Goal: Transaction & Acquisition: Purchase product/service

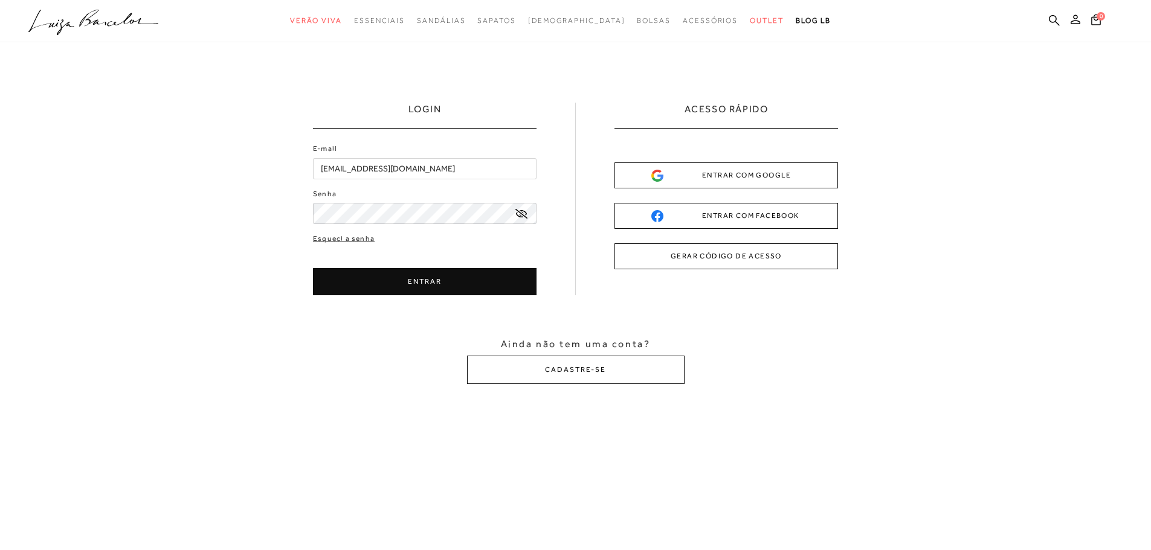
type input "[PERSON_NAME][EMAIL_ADDRESS][DOMAIN_NAME]"
click at [522, 212] on icon at bounding box center [521, 214] width 12 height 10
click at [450, 278] on button "ENTRAR" at bounding box center [425, 281] width 224 height 27
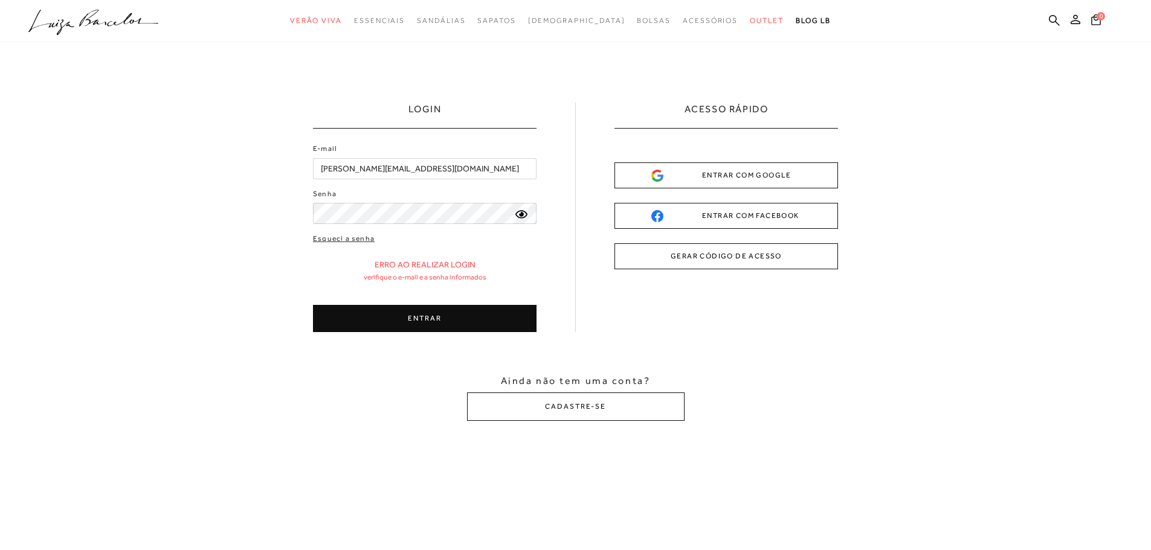
drag, startPoint x: 502, startPoint y: 262, endPoint x: 493, endPoint y: 268, distance: 10.9
click at [502, 262] on div "Erro ao realizar login Verifique o e-mail e a senha informados" at bounding box center [425, 271] width 224 height 22
click at [440, 314] on button "ENTRAR" at bounding box center [425, 318] width 224 height 27
click at [364, 321] on button "ENTRAR" at bounding box center [425, 318] width 224 height 27
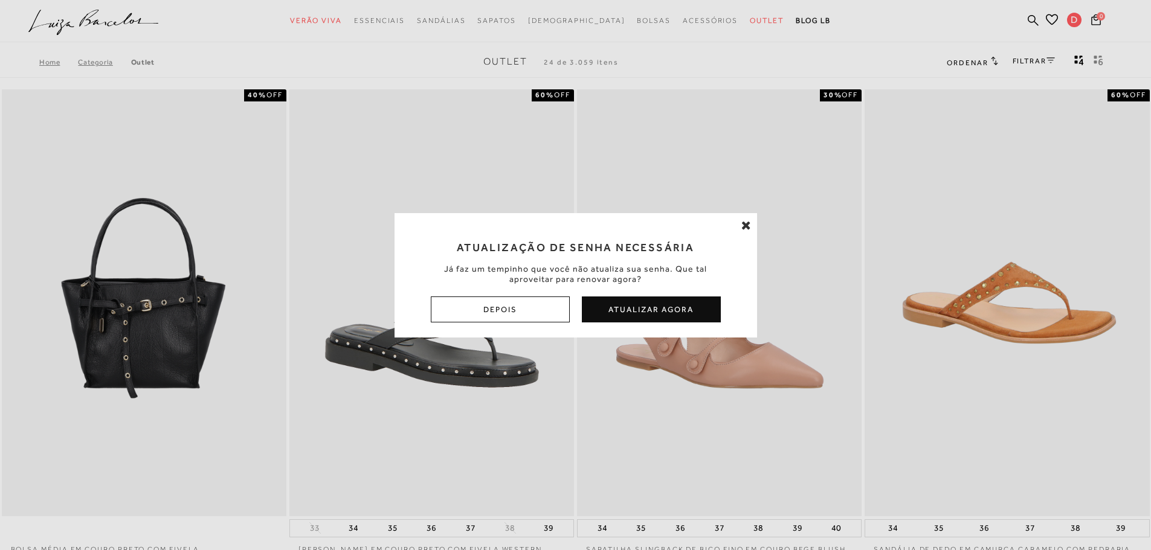
click at [746, 230] on icon at bounding box center [746, 225] width 10 height 12
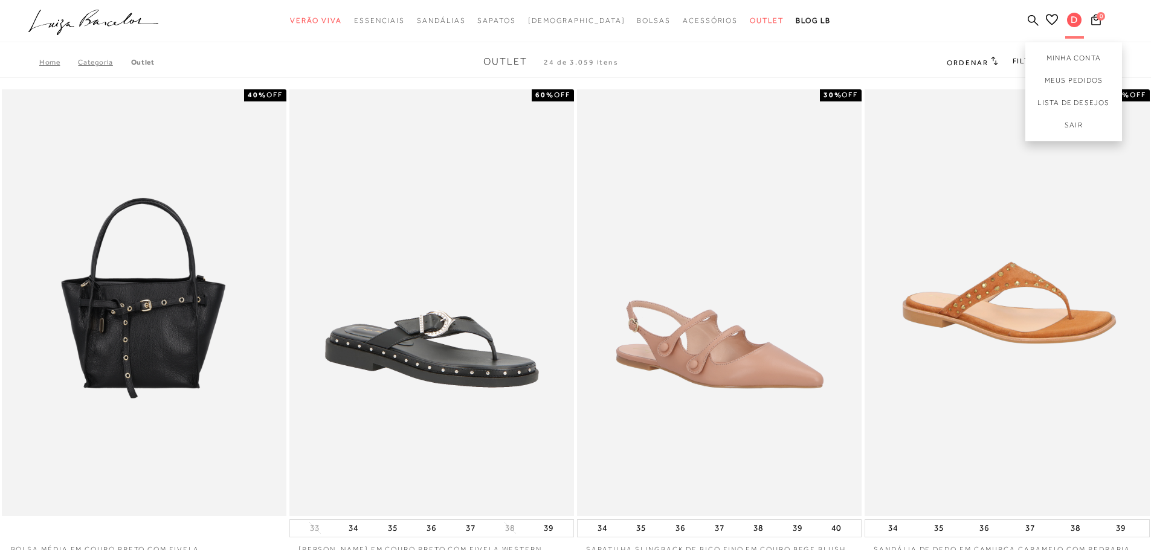
click at [1074, 20] on span "D" at bounding box center [1074, 20] width 15 height 15
click at [1073, 64] on link "Minha Conta" at bounding box center [1073, 55] width 97 height 27
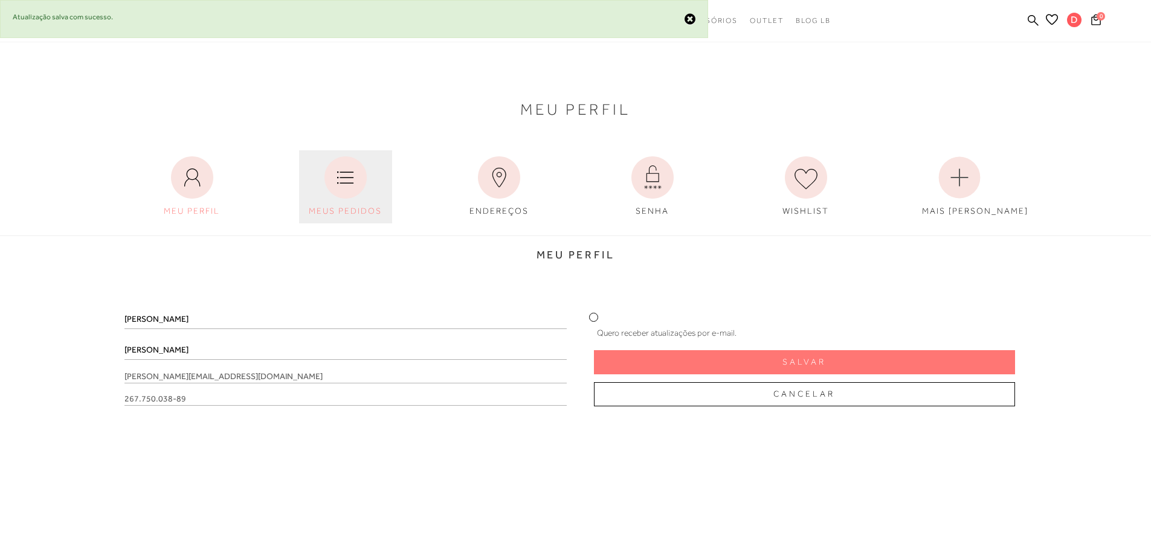
click at [347, 184] on icon at bounding box center [345, 178] width 42 height 42
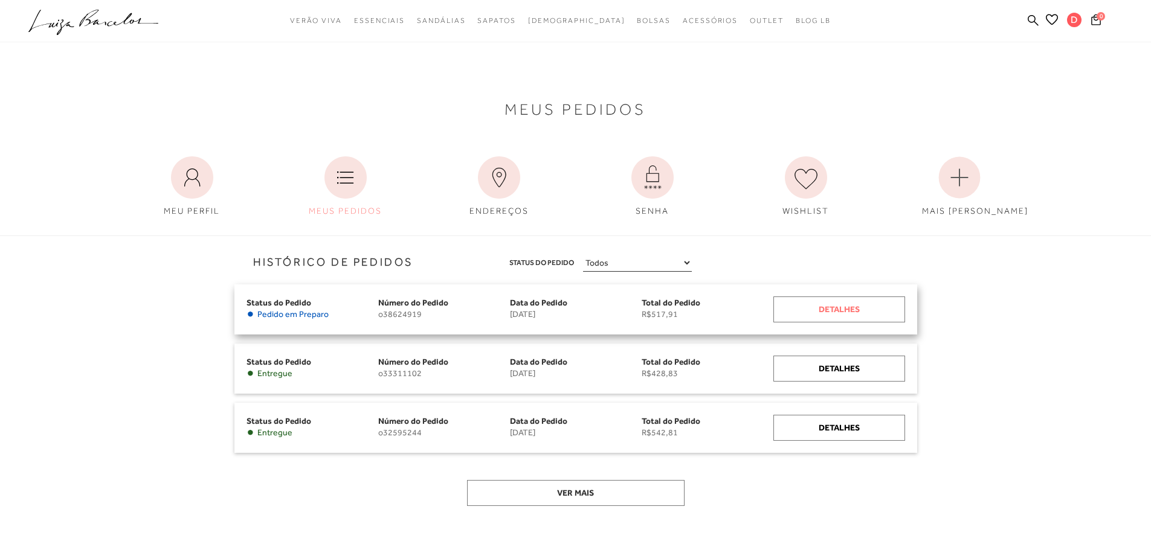
click at [828, 312] on div "Detalhes" at bounding box center [839, 310] width 132 height 26
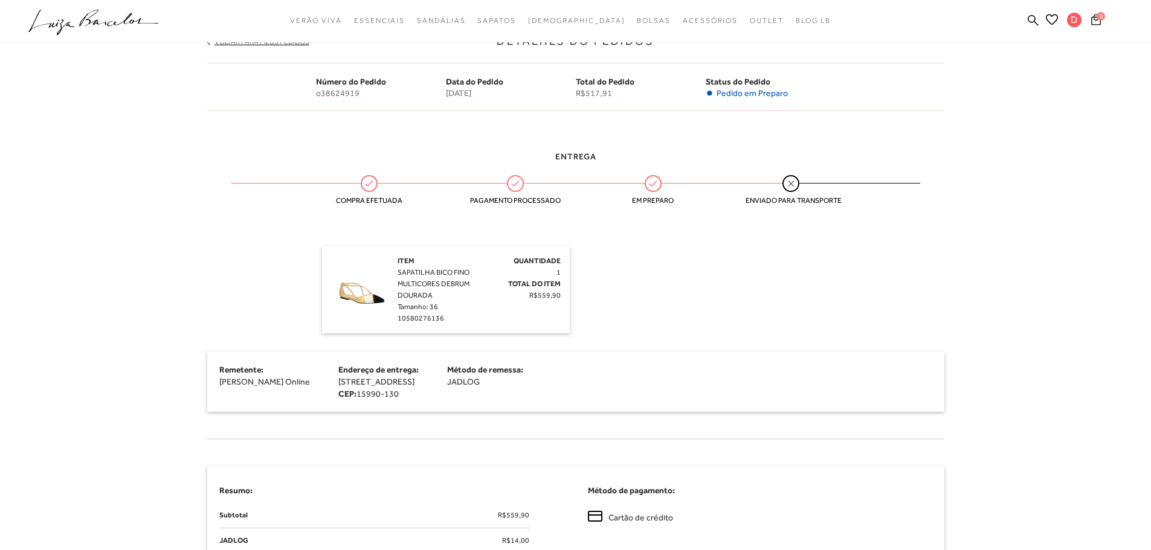
scroll to position [186, 0]
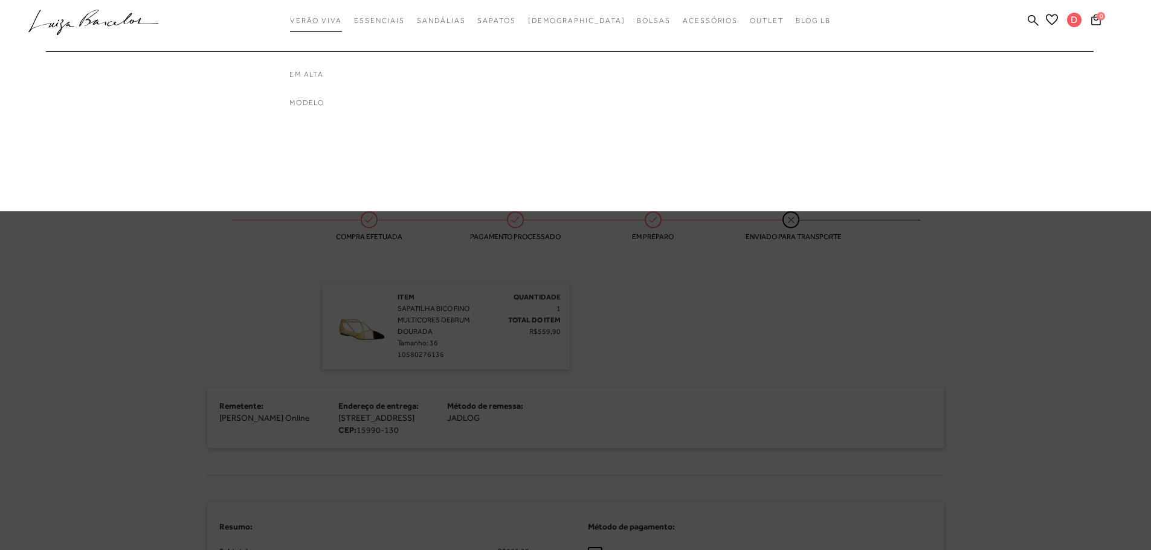
click at [342, 16] on link "Verão Viva" at bounding box center [316, 21] width 52 height 22
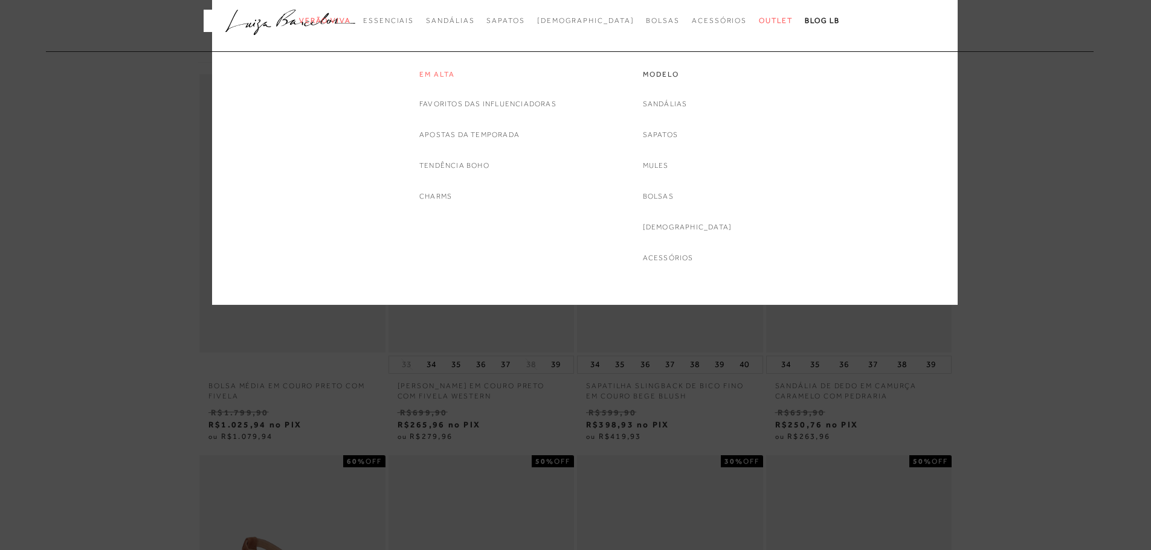
click at [448, 75] on link "Em alta" at bounding box center [487, 74] width 137 height 10
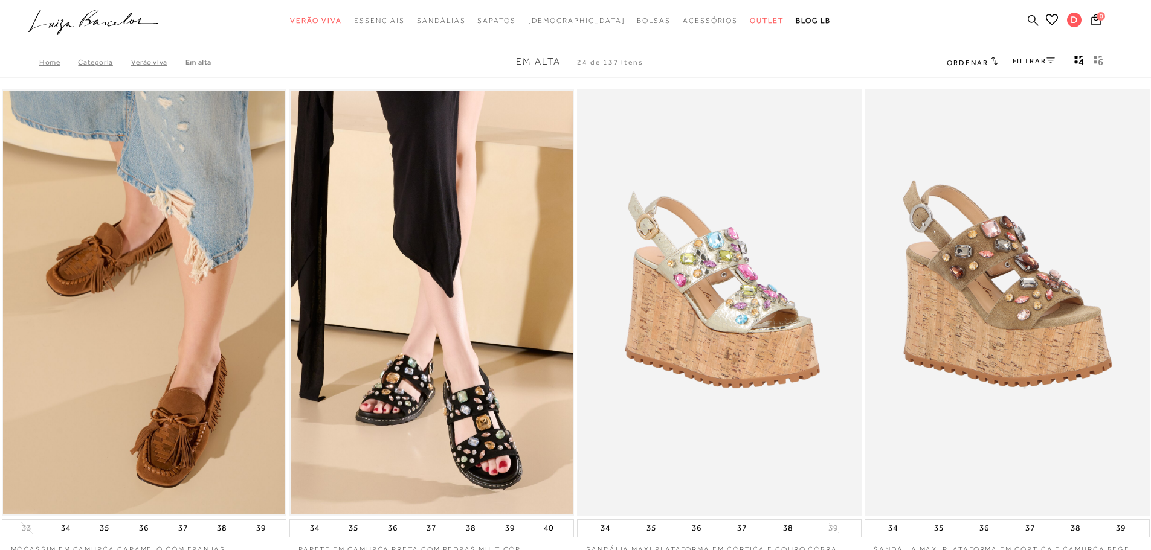
click at [1033, 21] on icon at bounding box center [1033, 20] width 11 height 11
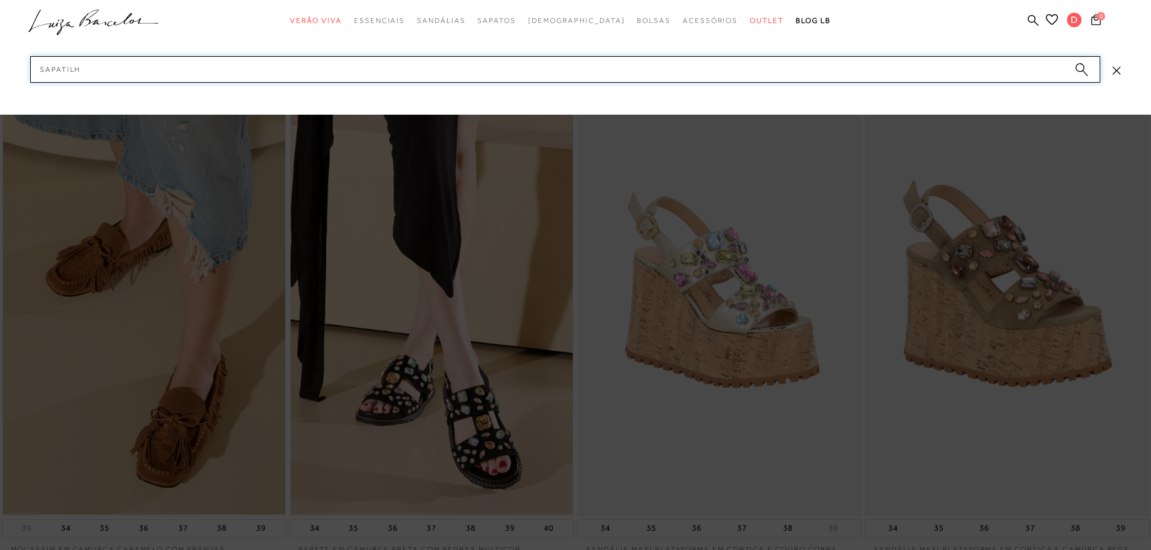
type input "sapatilha"
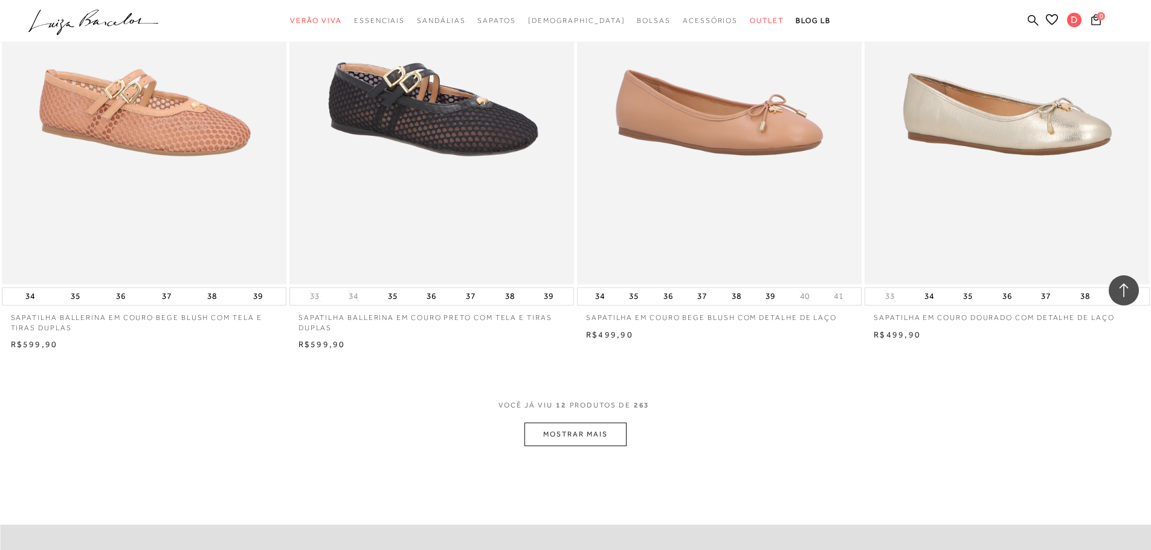
scroll to position [1263, 0]
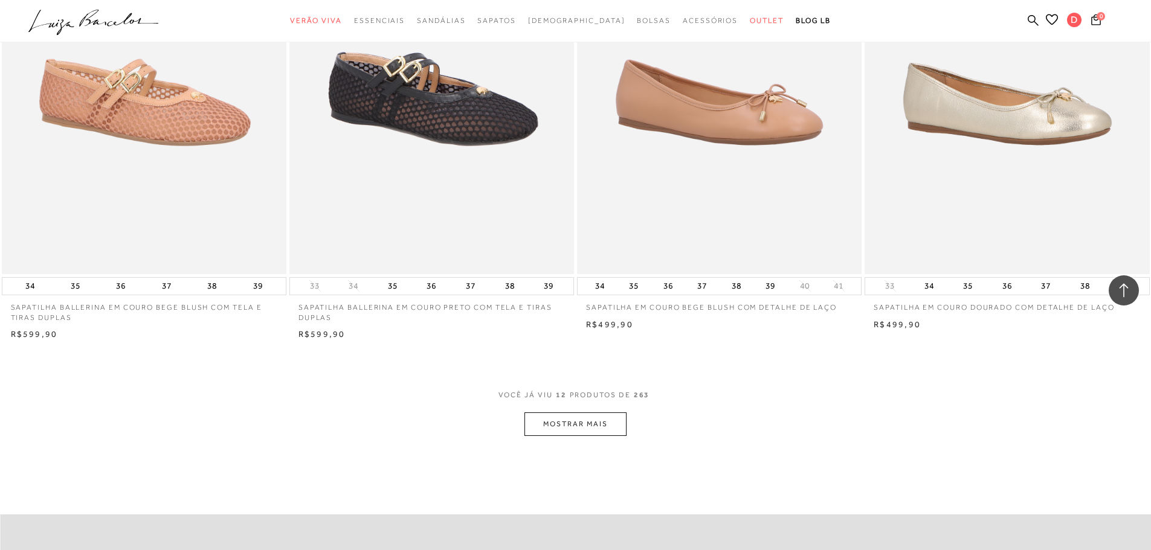
click at [595, 432] on button "MOSTRAR MAIS" at bounding box center [575, 425] width 102 height 24
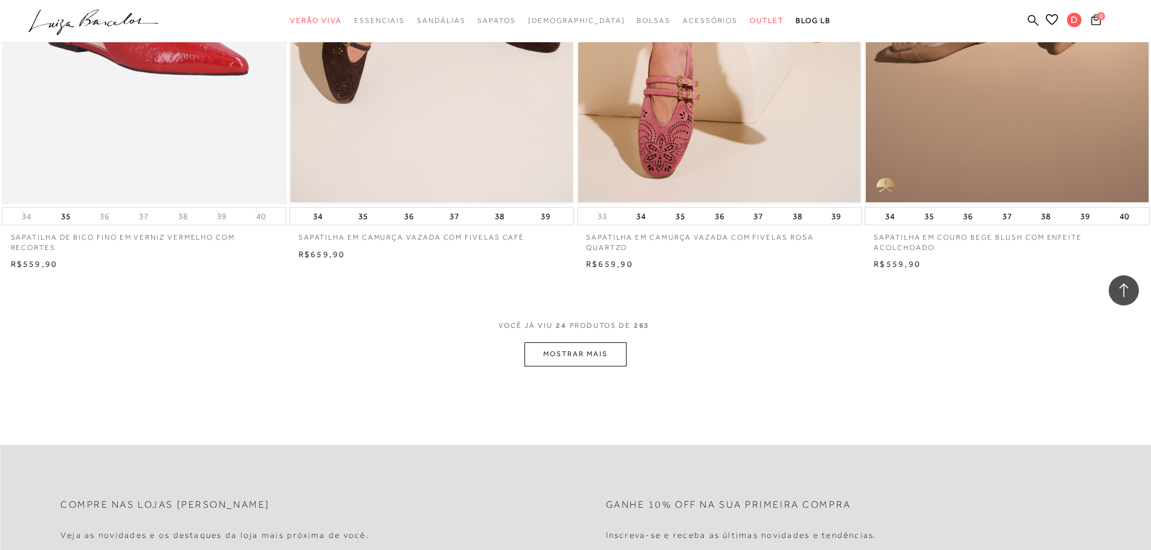
scroll to position [2932, 0]
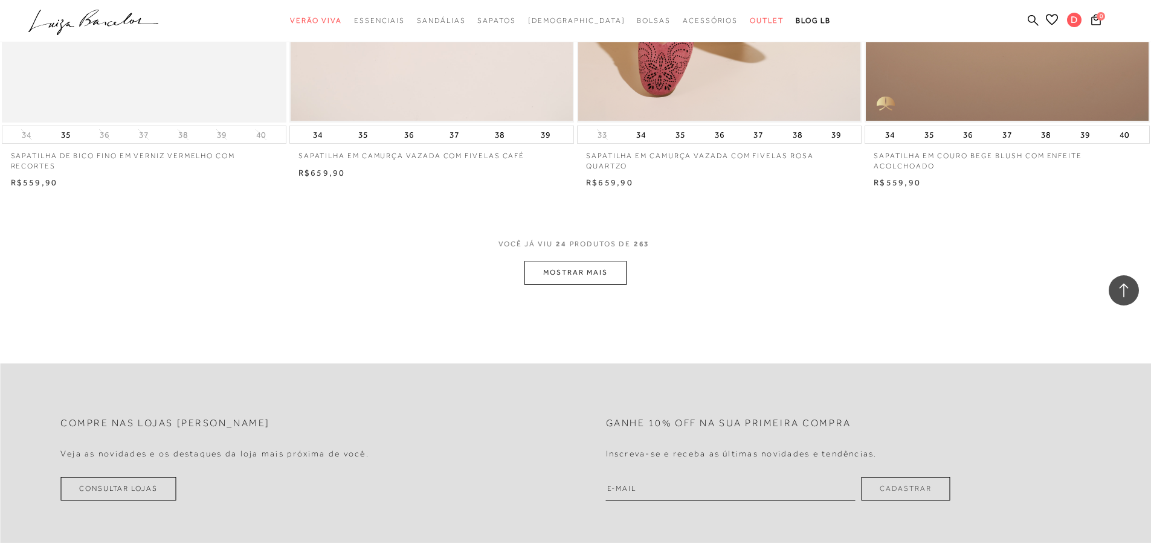
click at [582, 250] on div "VOCê JÁ VIU 24 PRODUTOS DE 263" at bounding box center [576, 250] width 155 height 22
click at [582, 261] on button "MOSTRAR MAIS" at bounding box center [575, 273] width 102 height 24
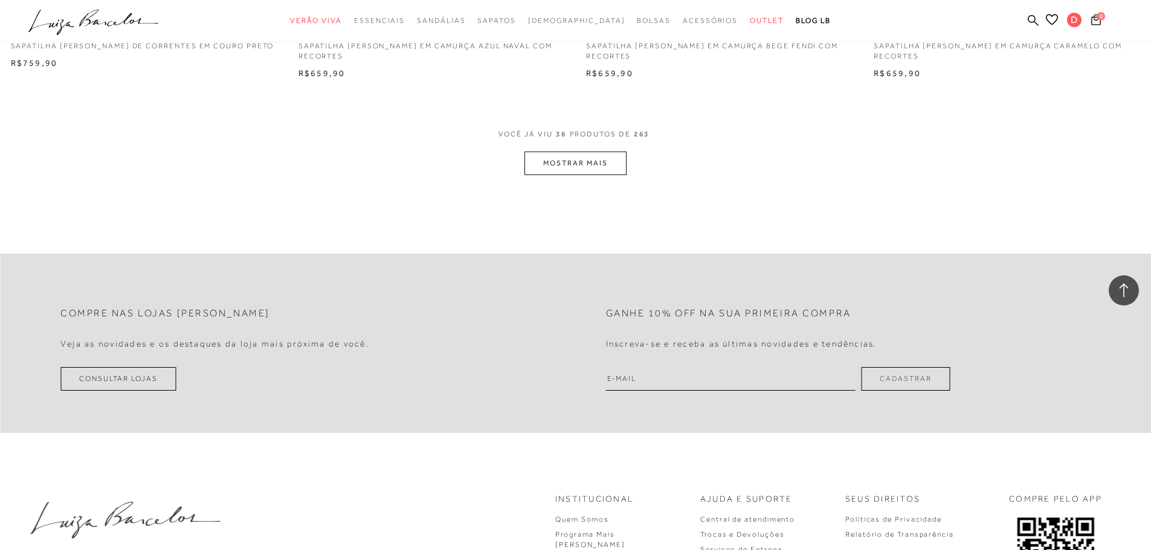
scroll to position [4565, 0]
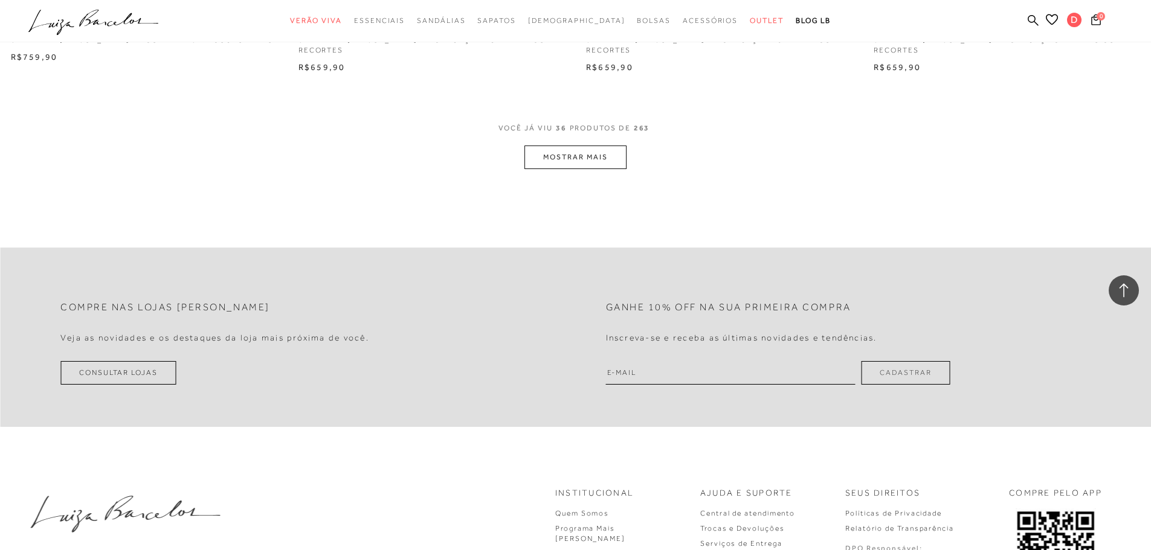
click at [622, 152] on button "MOSTRAR MAIS" at bounding box center [575, 158] width 102 height 24
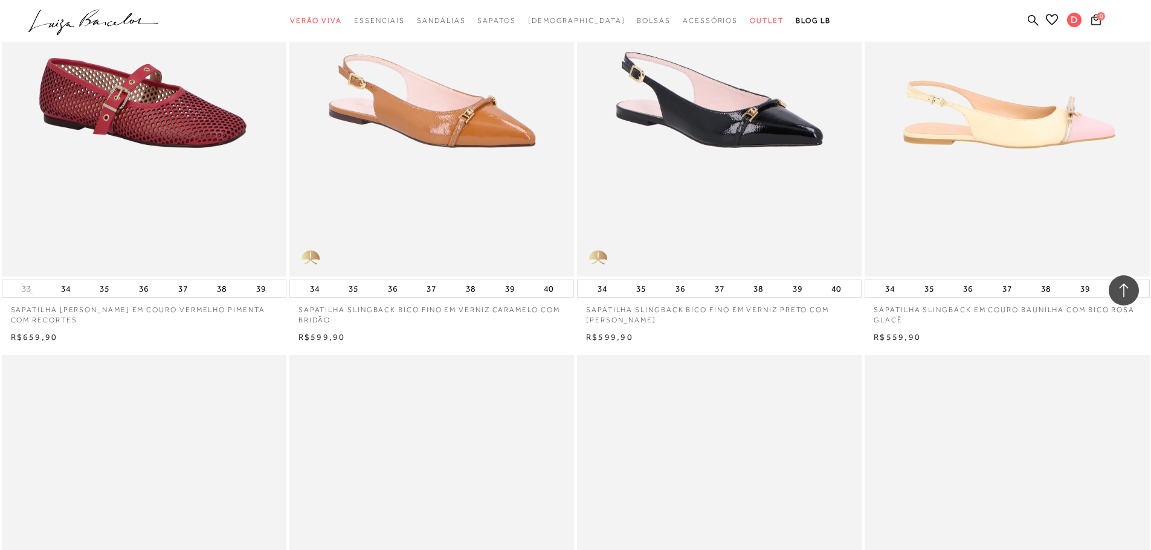
scroll to position [5569, 0]
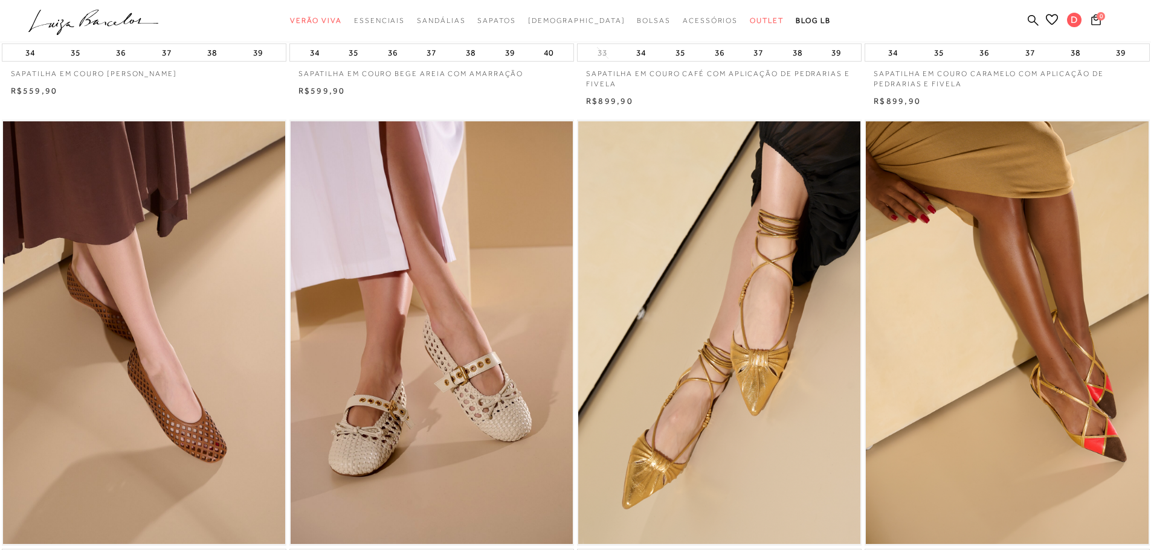
click at [1059, 280] on img at bounding box center [1007, 333] width 282 height 424
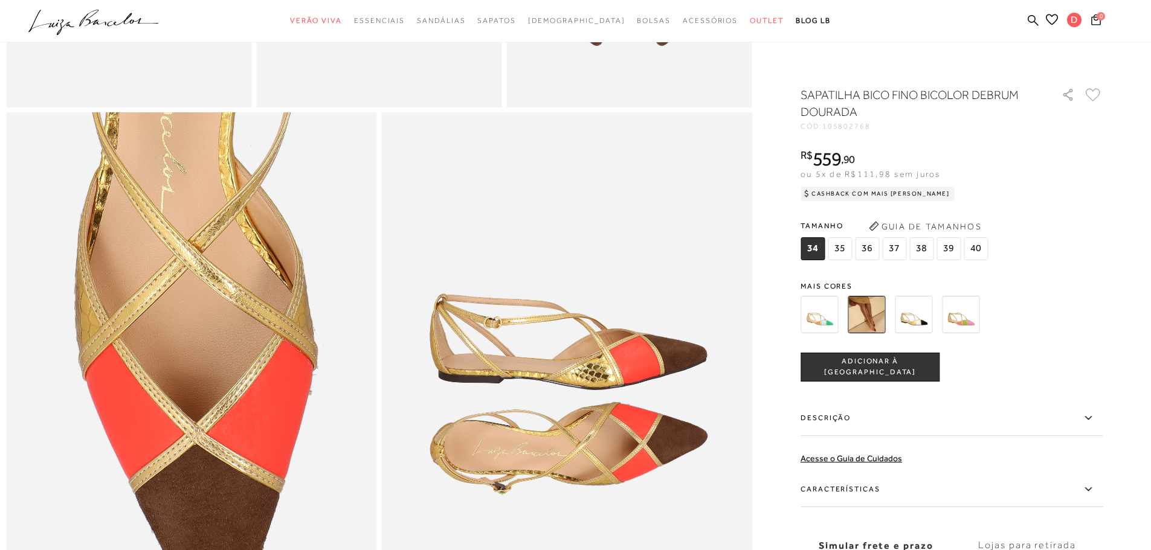
scroll to position [957, 0]
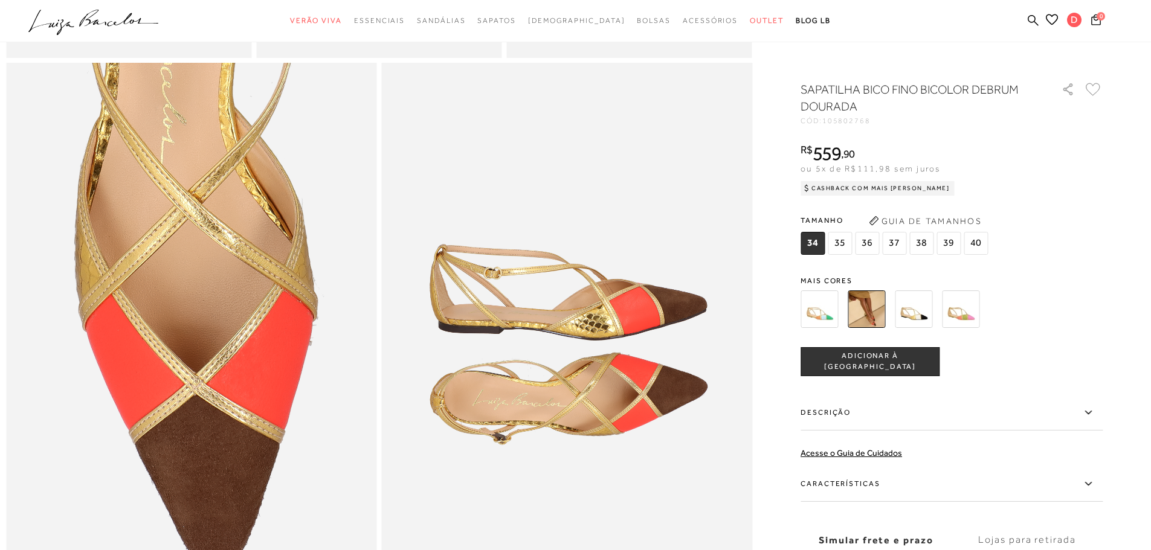
click at [922, 311] on img at bounding box center [913, 309] width 37 height 37
